Goal: Task Accomplishment & Management: Manage account settings

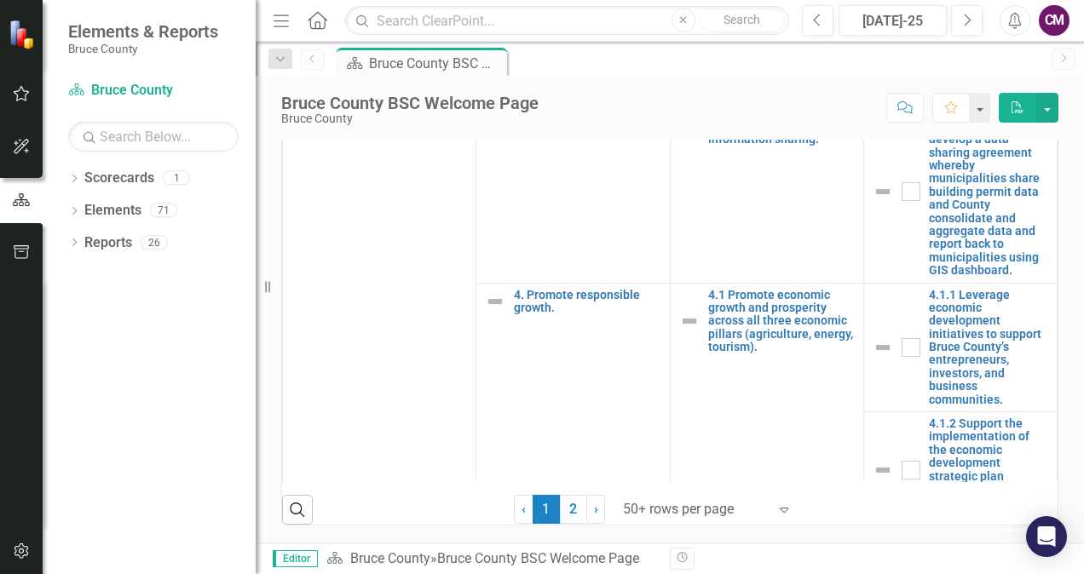
scroll to position [2896, 0]
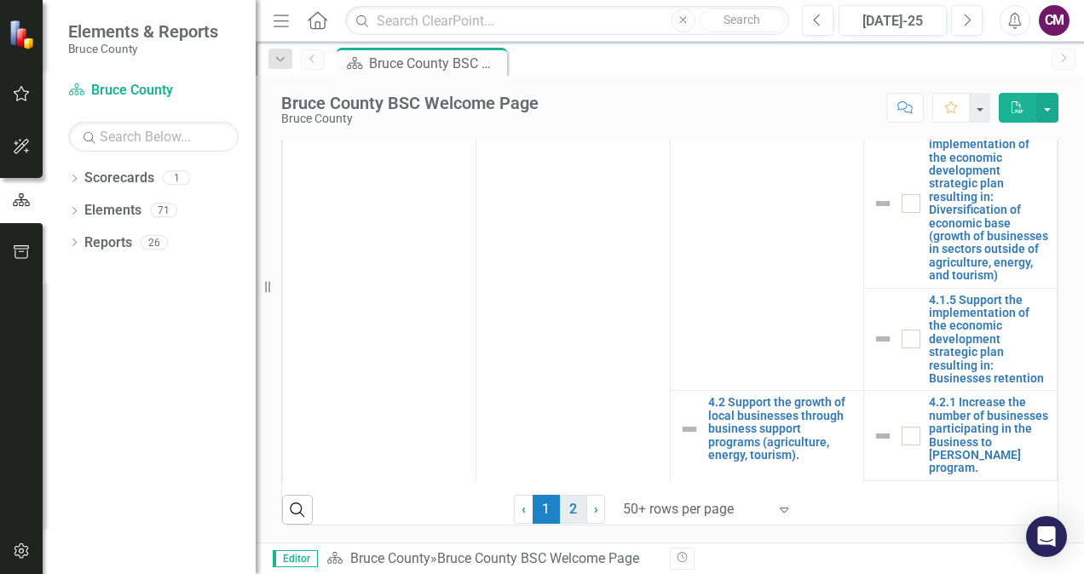
click at [560, 512] on link "2" at bounding box center [573, 509] width 27 height 29
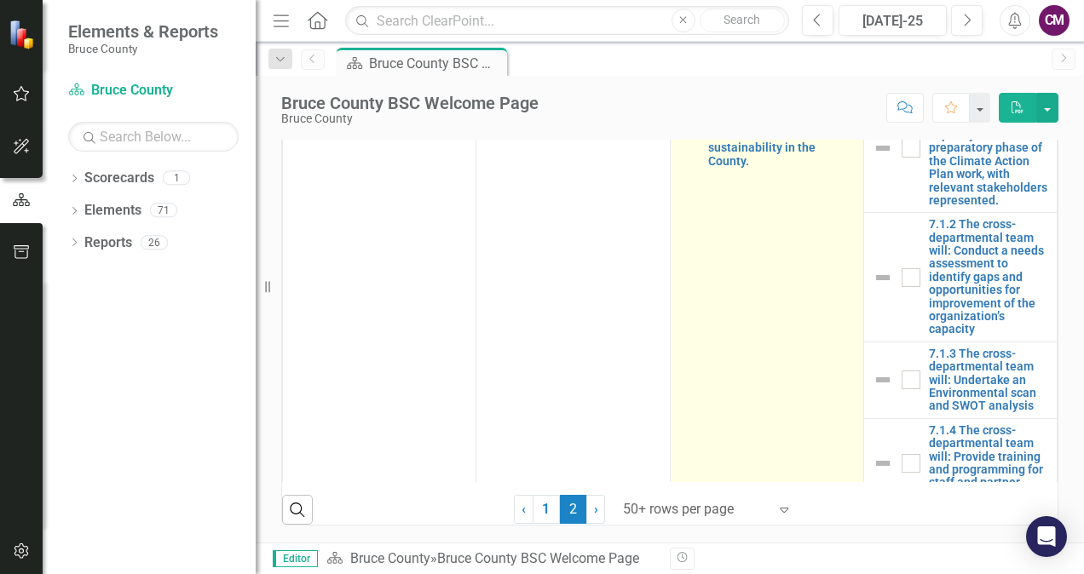
checkbox input "false"
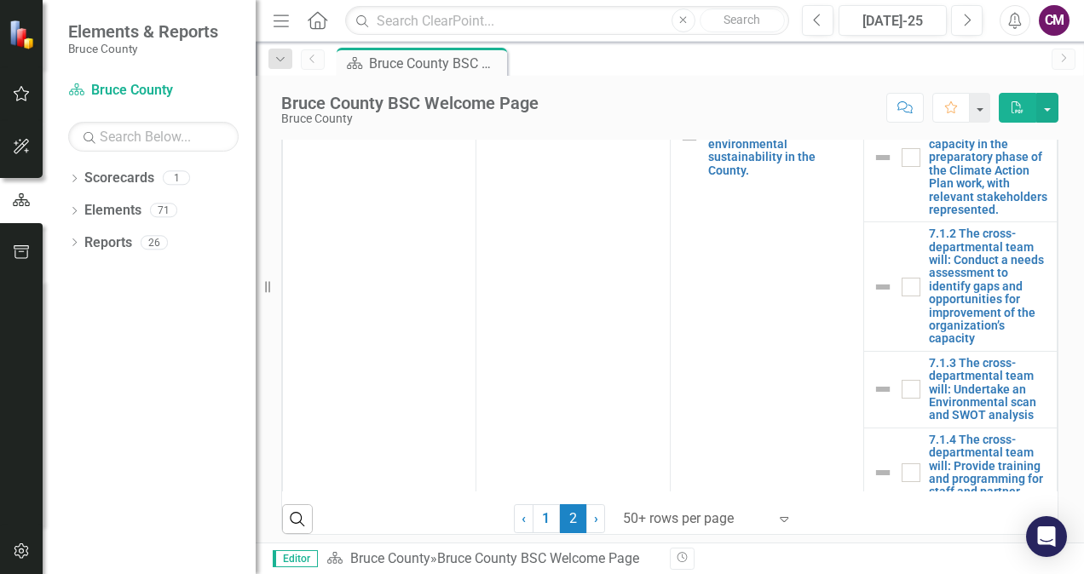
scroll to position [145, 0]
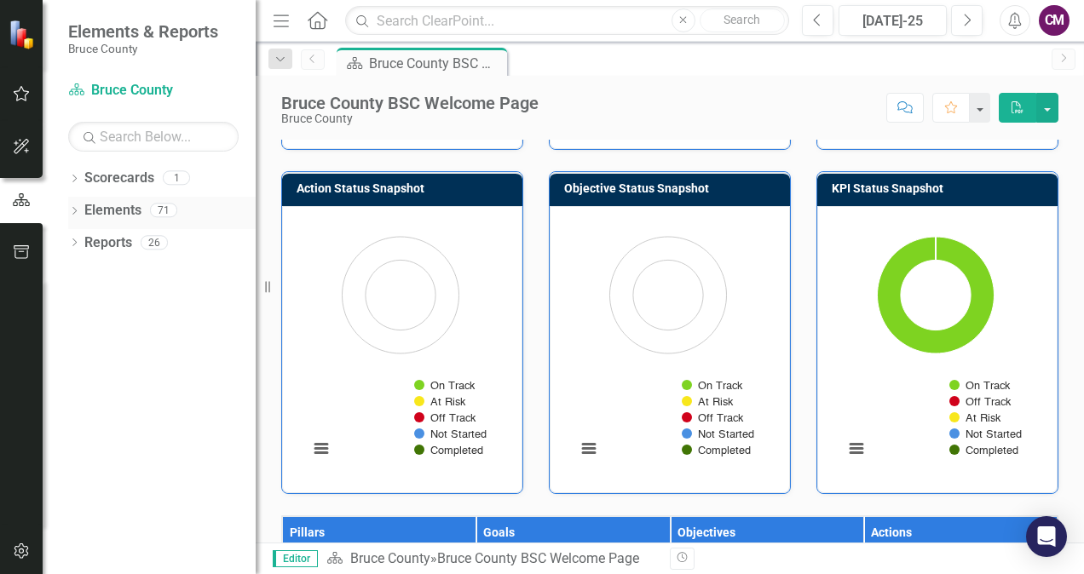
click at [111, 210] on link "Elements" at bounding box center [112, 211] width 57 height 20
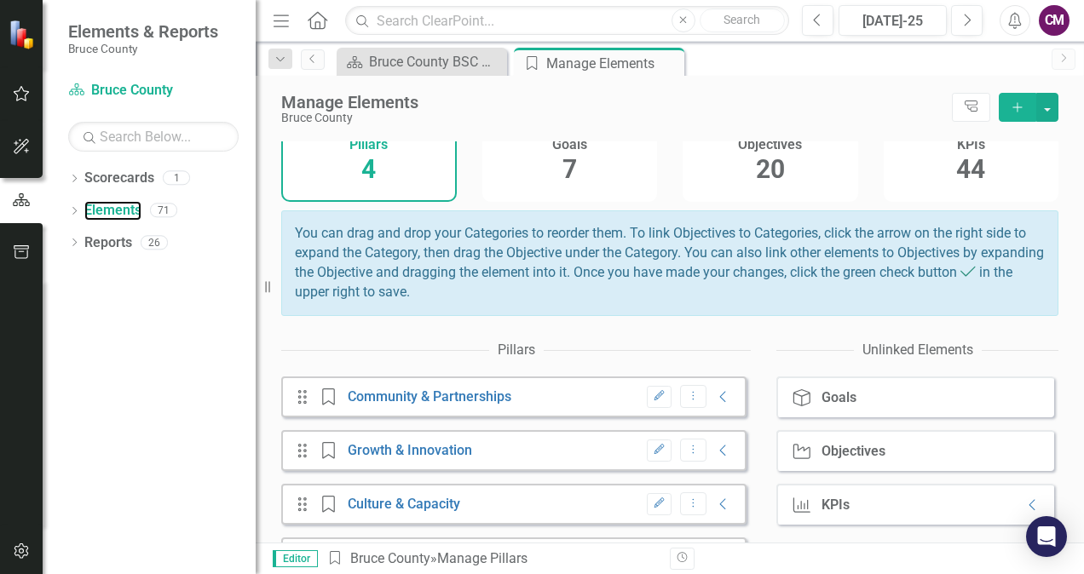
scroll to position [58, 0]
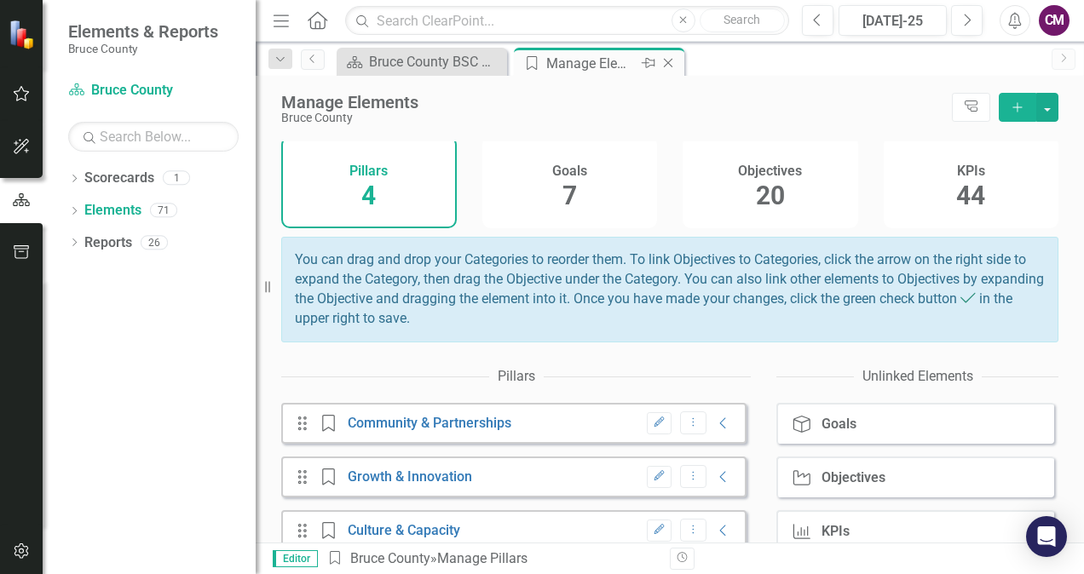
click at [569, 63] on div "Manage Elements" at bounding box center [591, 63] width 91 height 21
click at [101, 250] on link "Reports" at bounding box center [108, 243] width 48 height 20
click at [110, 240] on link "Reports" at bounding box center [108, 243] width 48 height 20
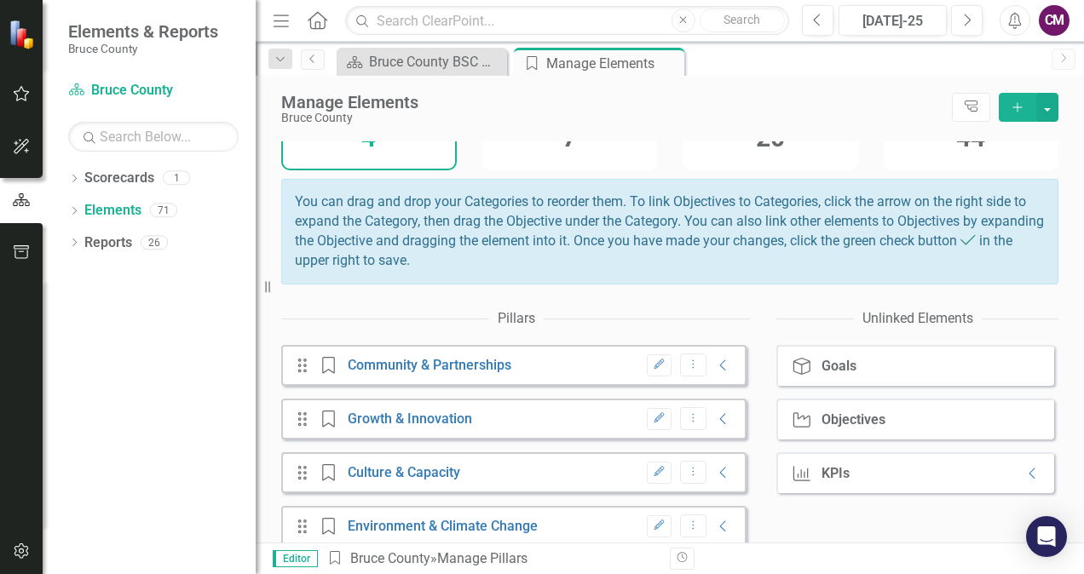
scroll to position [143, 0]
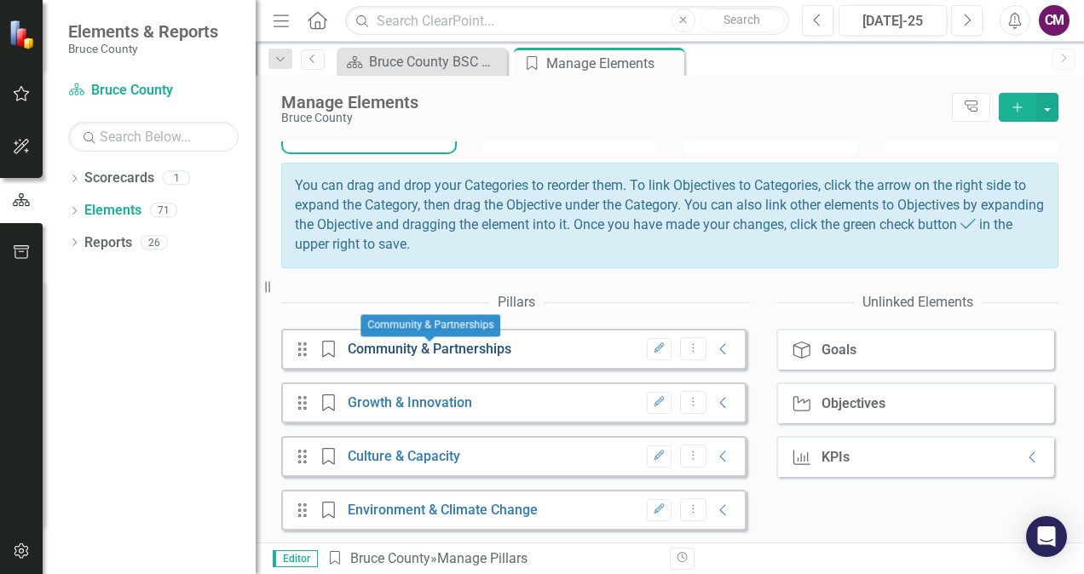
click at [440, 352] on link "Community & Partnerships" at bounding box center [430, 349] width 164 height 16
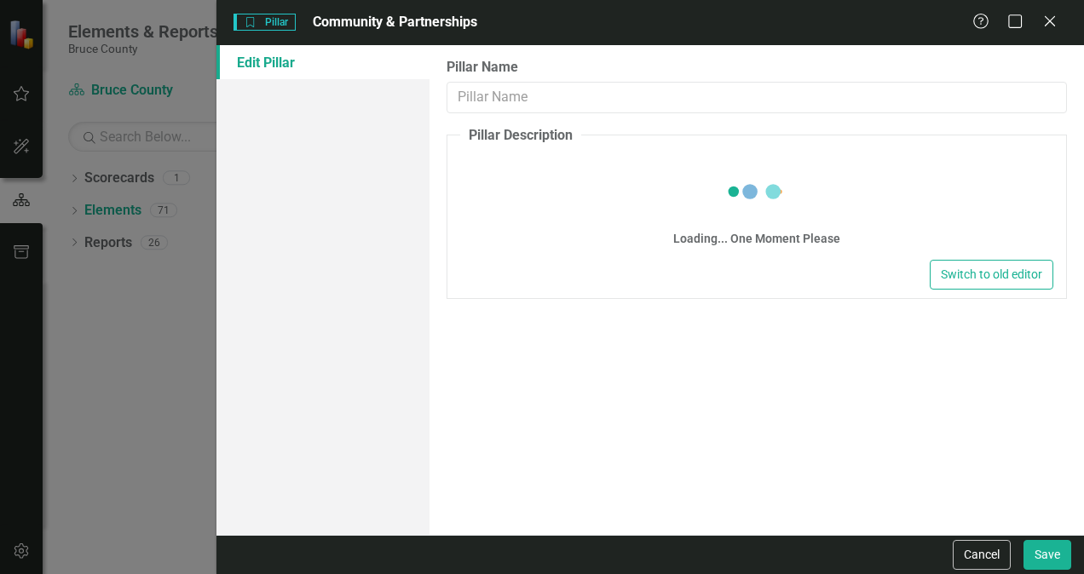
type input "Community & Partnerships"
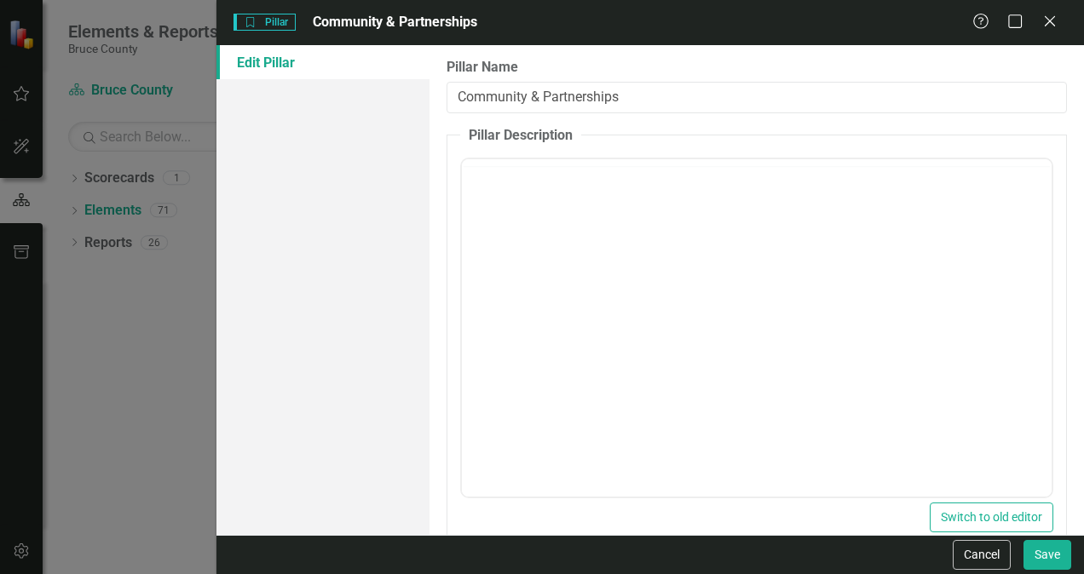
scroll to position [0, 0]
click at [1049, 19] on icon "Close" at bounding box center [1048, 21] width 21 height 16
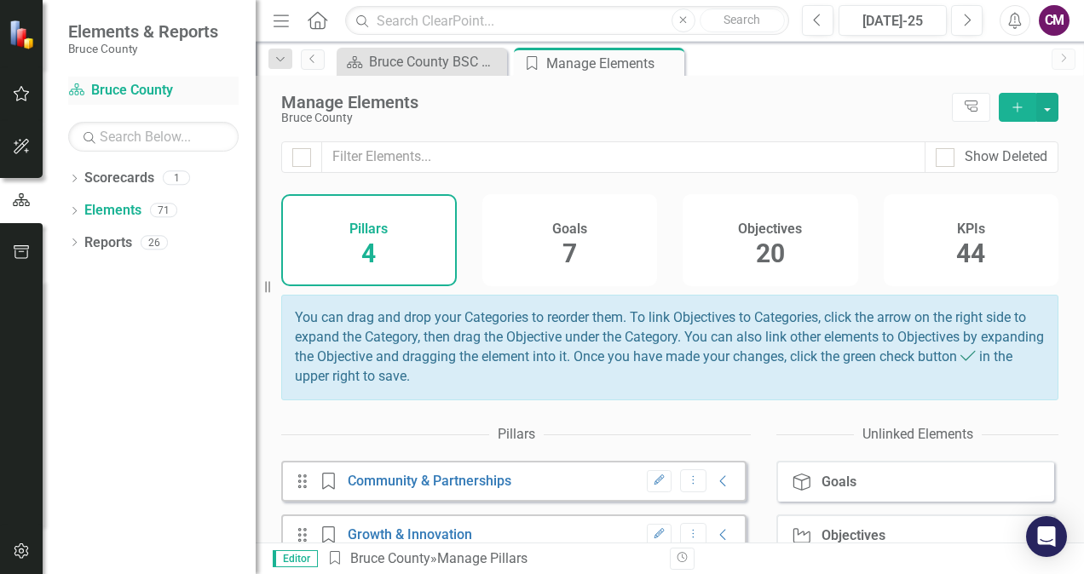
click at [114, 90] on link "Scorecard Bruce County" at bounding box center [153, 91] width 170 height 20
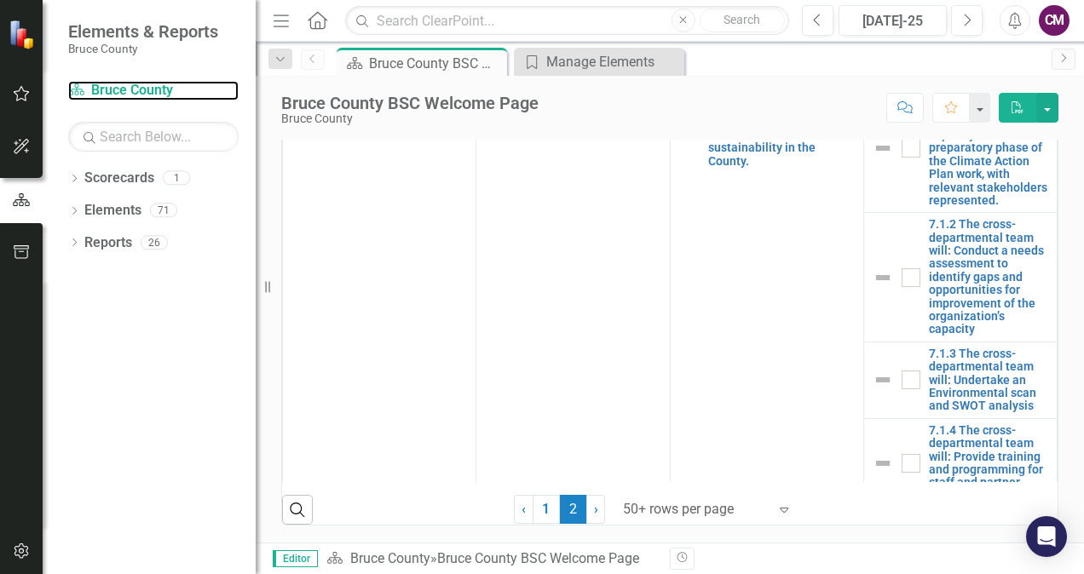
scroll to position [997, 0]
click at [535, 506] on link "1" at bounding box center [545, 509] width 27 height 29
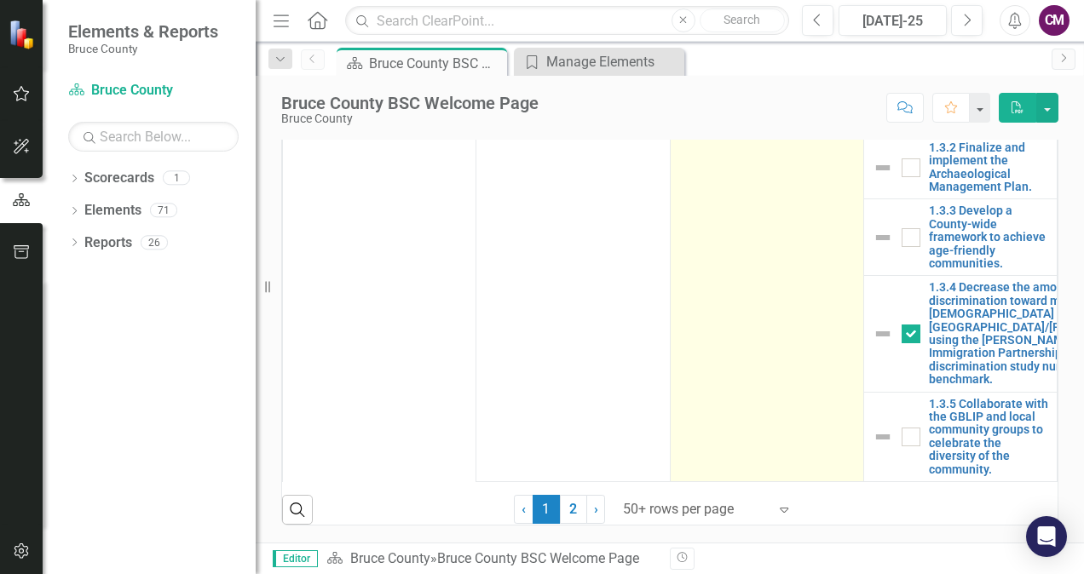
checkbox input "true"
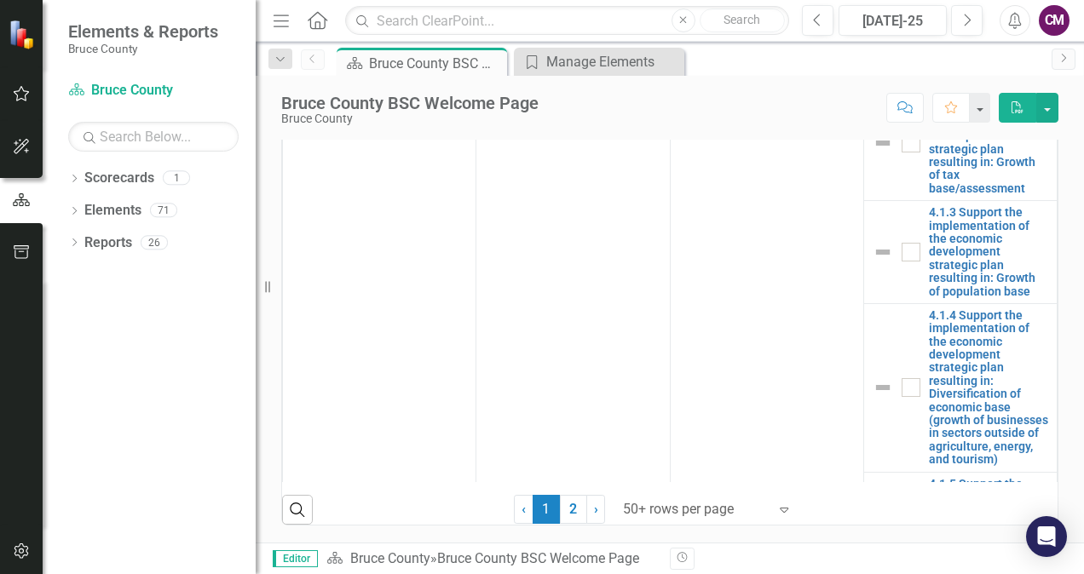
scroll to position [2712, 13]
